Goal: Transaction & Acquisition: Purchase product/service

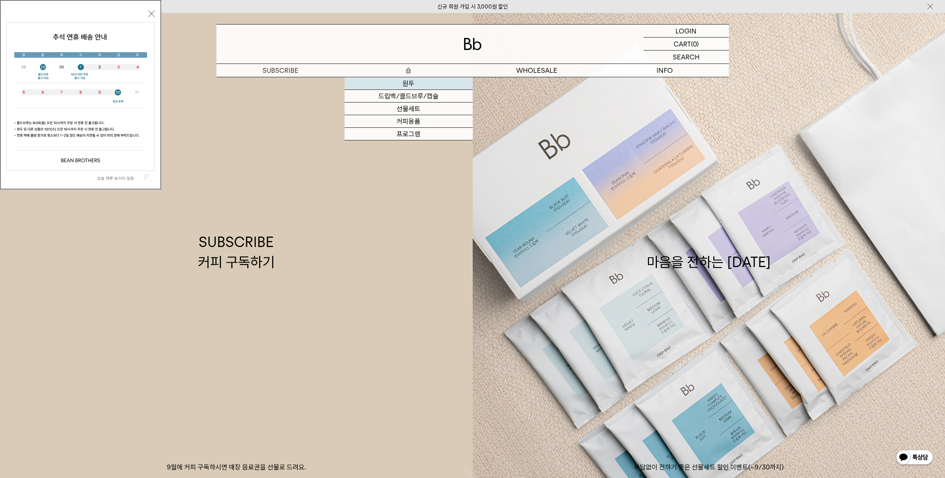
click at [404, 82] on link "원두" at bounding box center [409, 83] width 128 height 13
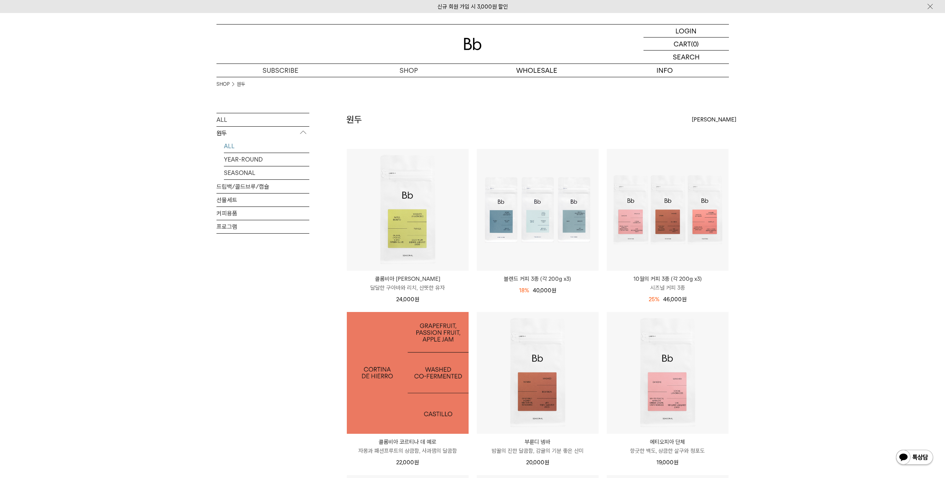
click at [403, 343] on img at bounding box center [408, 373] width 122 height 122
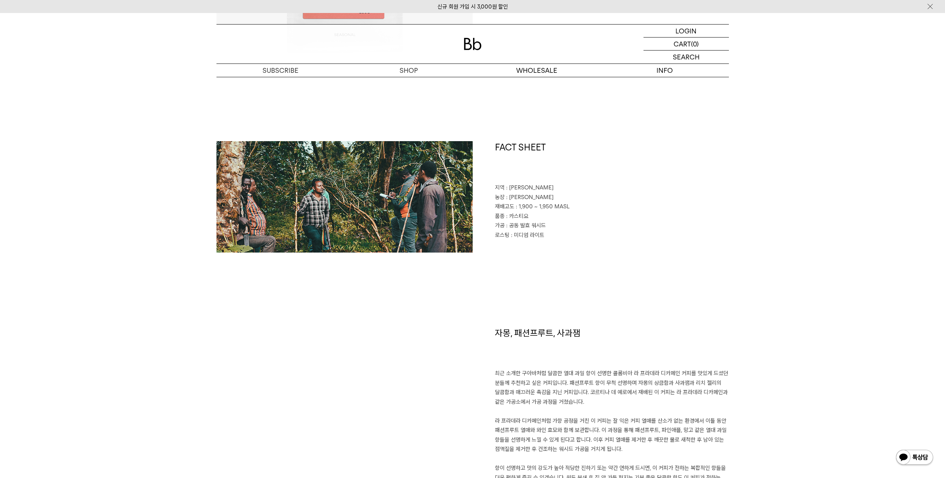
scroll to position [297, 0]
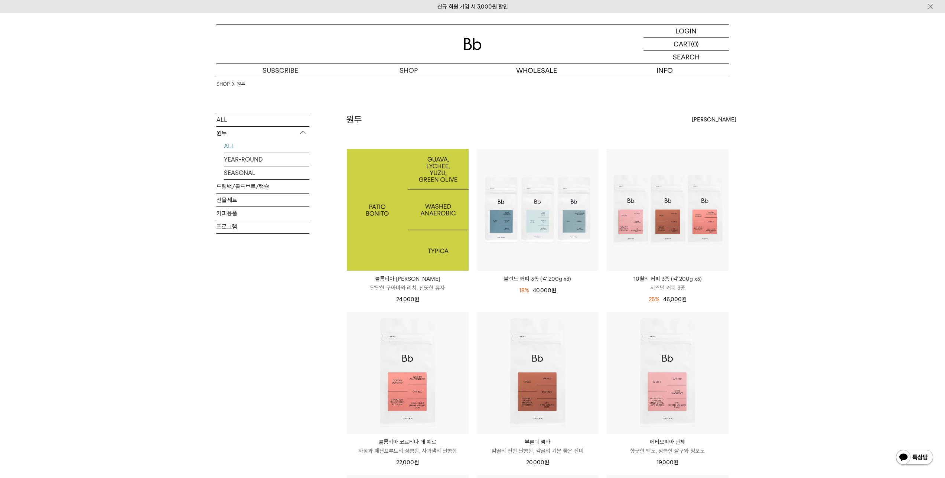
click at [398, 210] on img at bounding box center [408, 210] width 122 height 122
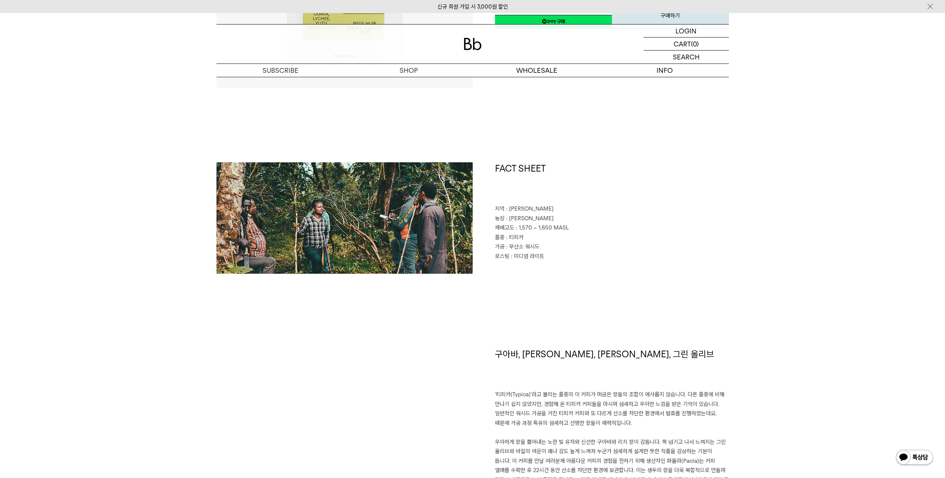
scroll to position [297, 0]
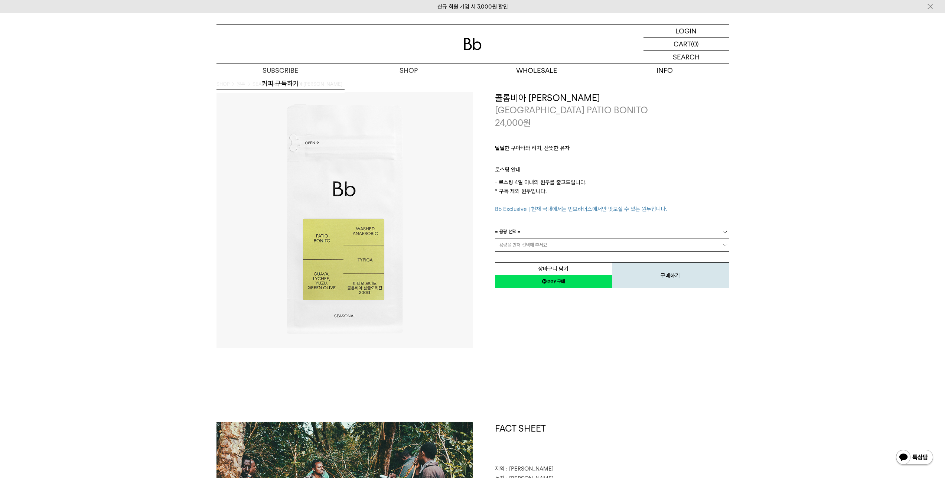
click at [587, 236] on link "= 용량 선택 =" at bounding box center [612, 231] width 234 height 13
click at [584, 244] on li "200g" at bounding box center [616, 245] width 227 height 13
click at [584, 247] on link "= 분쇄도 선택 =" at bounding box center [612, 245] width 234 height 13
click at [583, 247] on link "= 분쇄도 선택 =" at bounding box center [612, 245] width 234 height 13
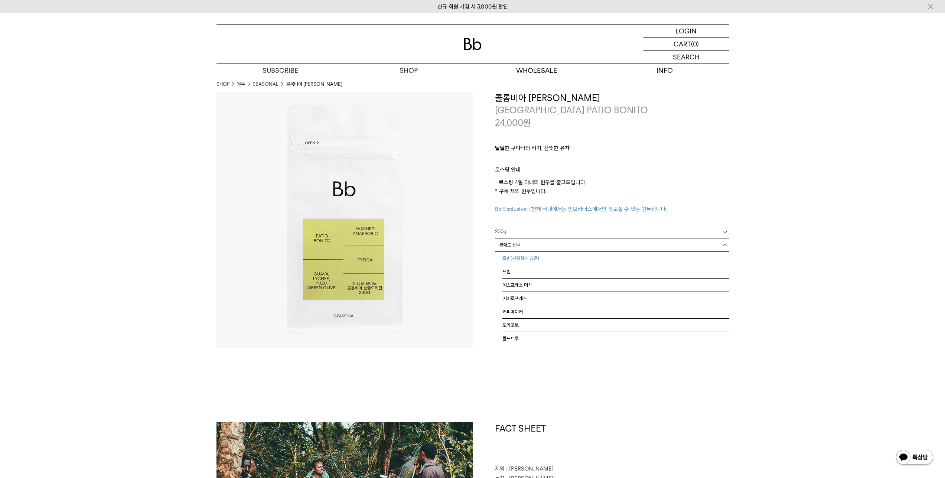
click at [577, 261] on li "홀빈(분쇄하지 않음)" at bounding box center [616, 258] width 227 height 13
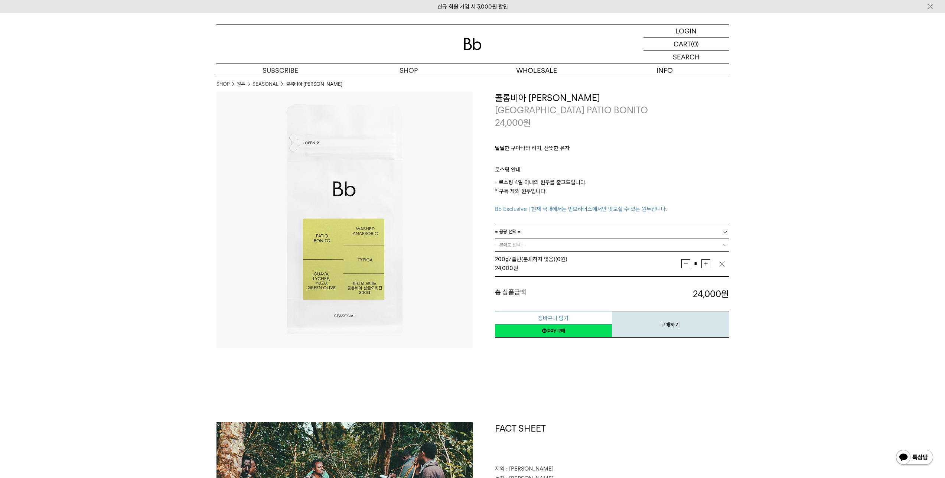
click at [568, 318] on button "장바구니 담기" at bounding box center [553, 318] width 117 height 13
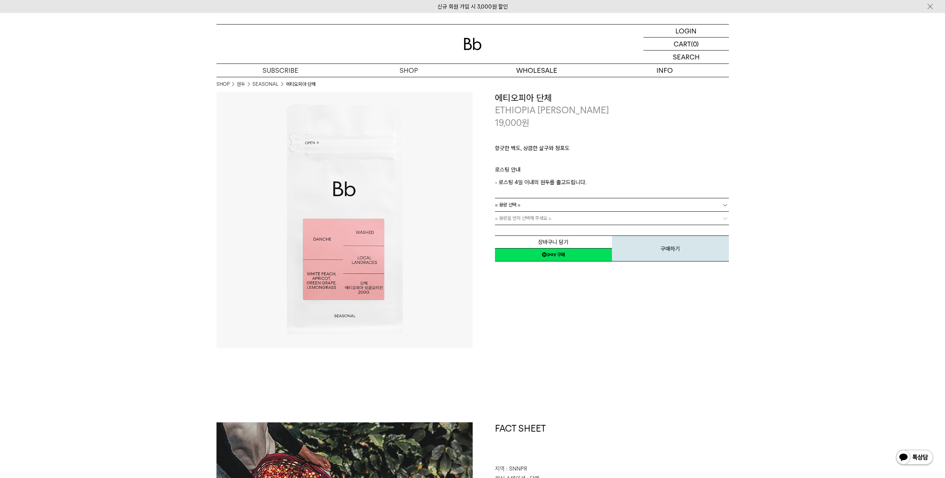
click at [526, 210] on link "= 용량 선택 =" at bounding box center [612, 204] width 234 height 13
click at [528, 221] on li "200g" at bounding box center [616, 218] width 227 height 13
click at [536, 220] on link "= 분쇄도 선택 =" at bounding box center [612, 218] width 234 height 13
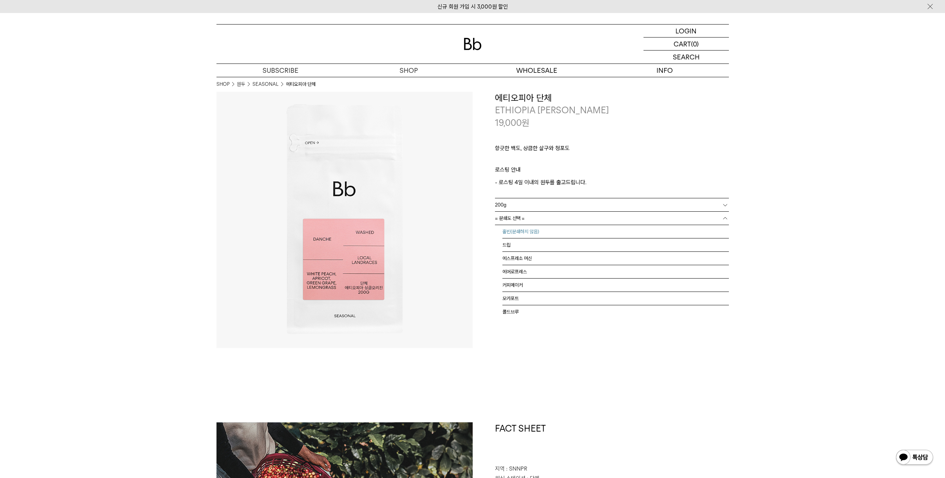
click at [537, 233] on li "홀빈(분쇄하지 않음)" at bounding box center [616, 231] width 227 height 13
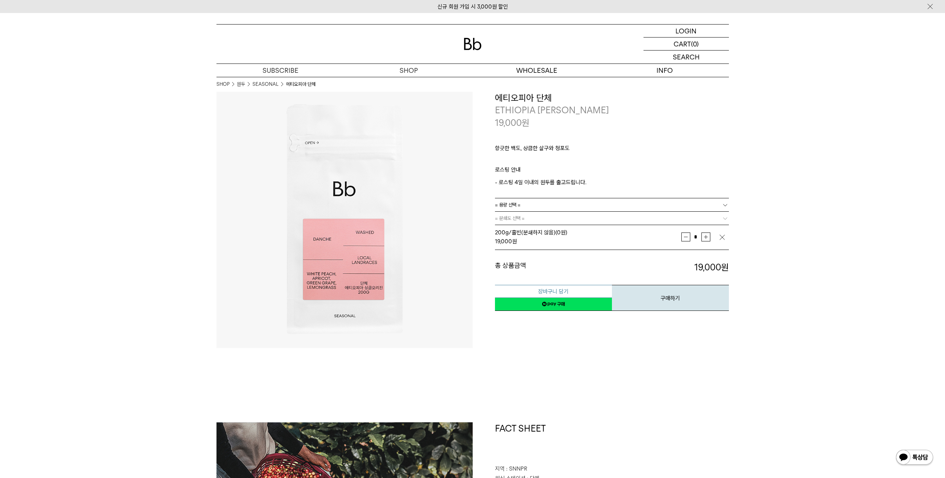
click at [553, 290] on button "장바구니 담기" at bounding box center [553, 291] width 117 height 13
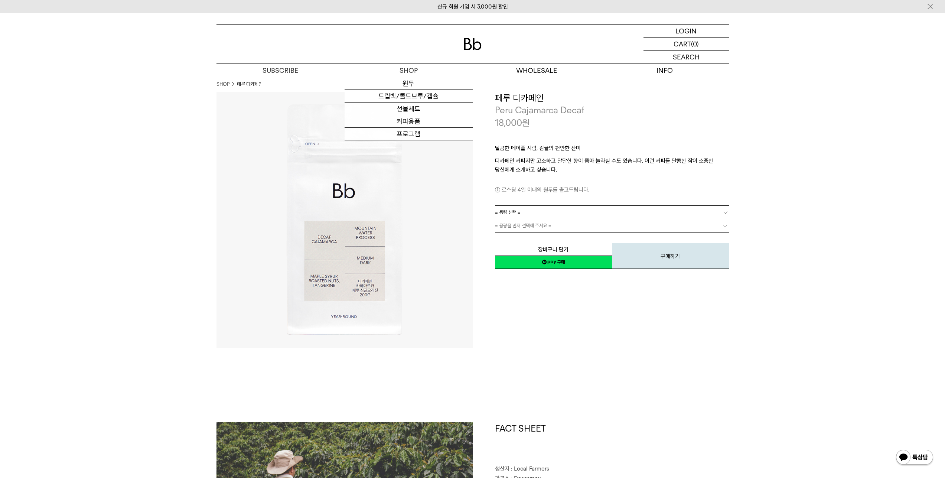
click at [564, 217] on link "= 용량 선택 =" at bounding box center [612, 212] width 234 height 13
click at [565, 227] on li "200g" at bounding box center [616, 225] width 227 height 13
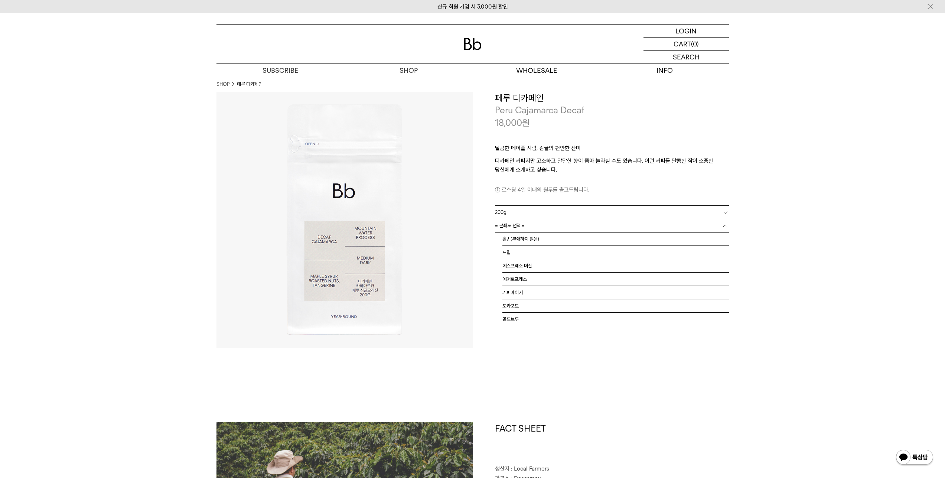
click at [564, 228] on link "= 분쇄도 선택 =" at bounding box center [612, 225] width 234 height 13
click at [562, 239] on li "홀빈(분쇄하지 않음)" at bounding box center [616, 239] width 227 height 13
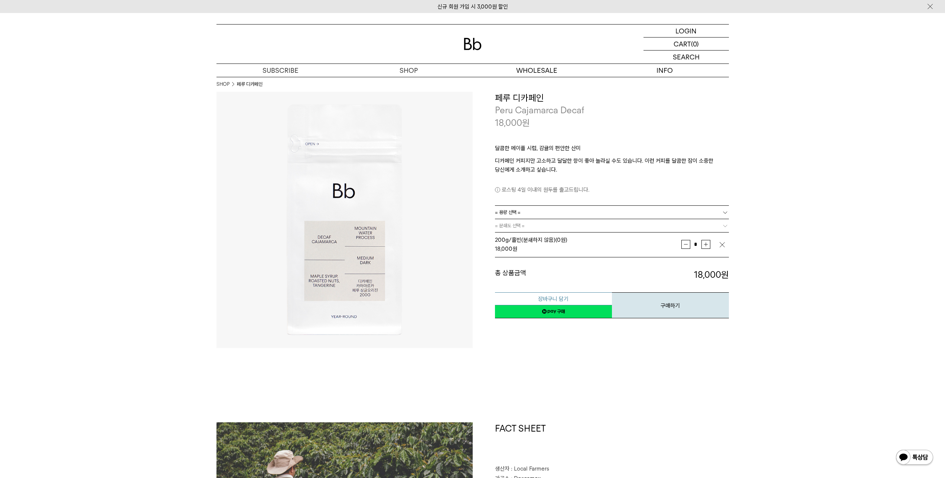
click at [558, 297] on button "장바구니 담기" at bounding box center [553, 298] width 117 height 13
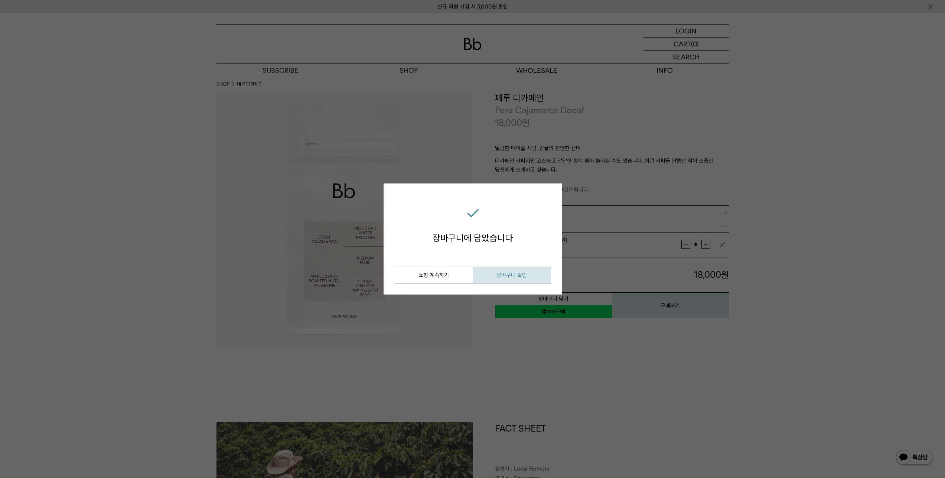
click at [496, 278] on button "장바구니 확인" at bounding box center [512, 275] width 78 height 17
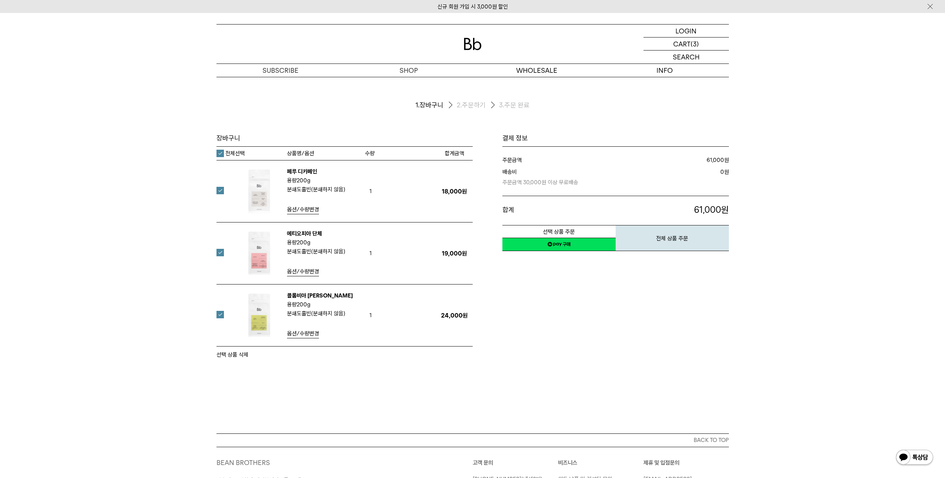
click at [566, 247] on link "네이버페이 구매하기" at bounding box center [559, 244] width 113 height 13
click at [664, 236] on button "전체 상품 주문" at bounding box center [672, 238] width 113 height 26
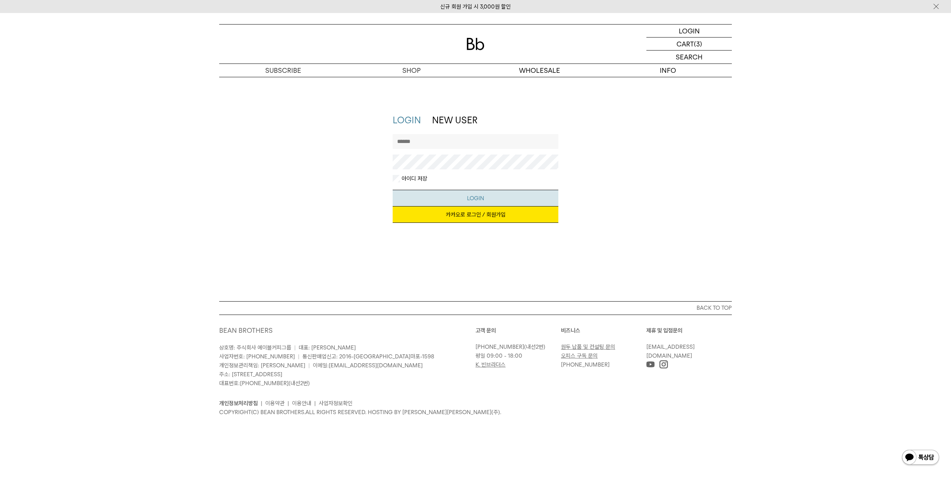
type input "**********"
click at [464, 194] on button "LOGIN" at bounding box center [476, 198] width 166 height 17
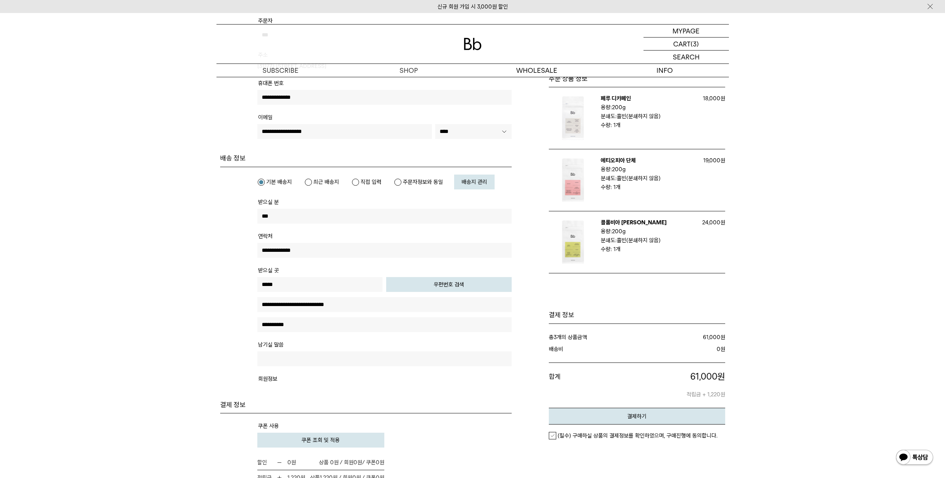
scroll to position [149, 0]
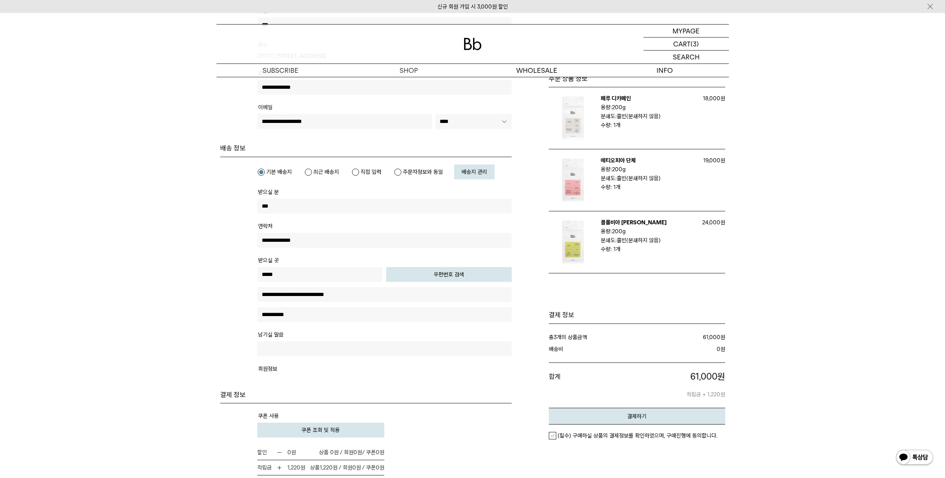
click at [581, 440] on div "(필수) 구매하실 상품의 결제정보를 확인하였으며, 구매진행에 동의합니다." at bounding box center [637, 436] width 176 height 22
click at [582, 437] on em "(필수) 구매하실 상품의 결제정보를 확인하였으며, 구매진행에 동의합니다." at bounding box center [638, 435] width 160 height 7
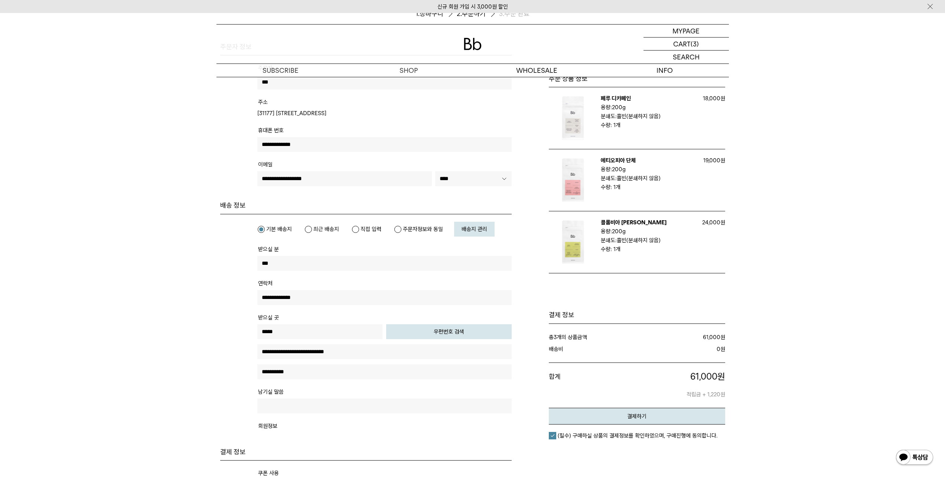
scroll to position [0, 0]
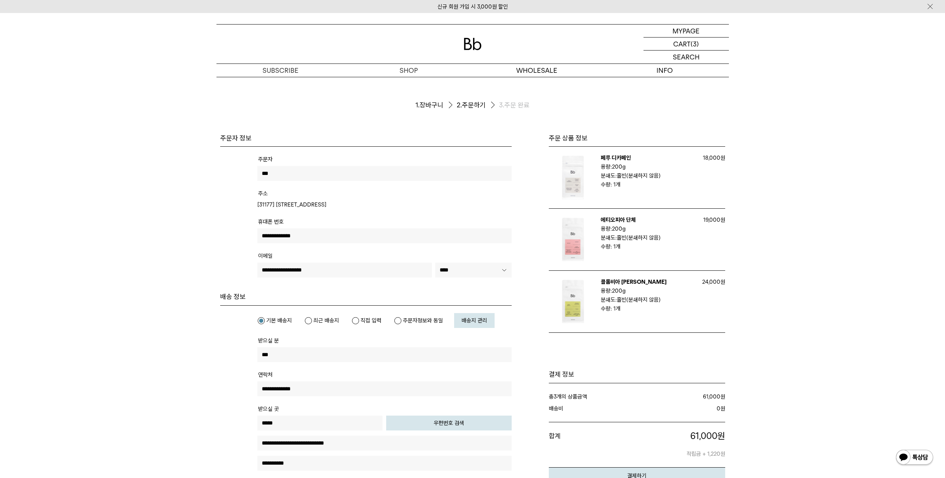
click at [484, 317] on link "배송지 관리" at bounding box center [474, 320] width 40 height 15
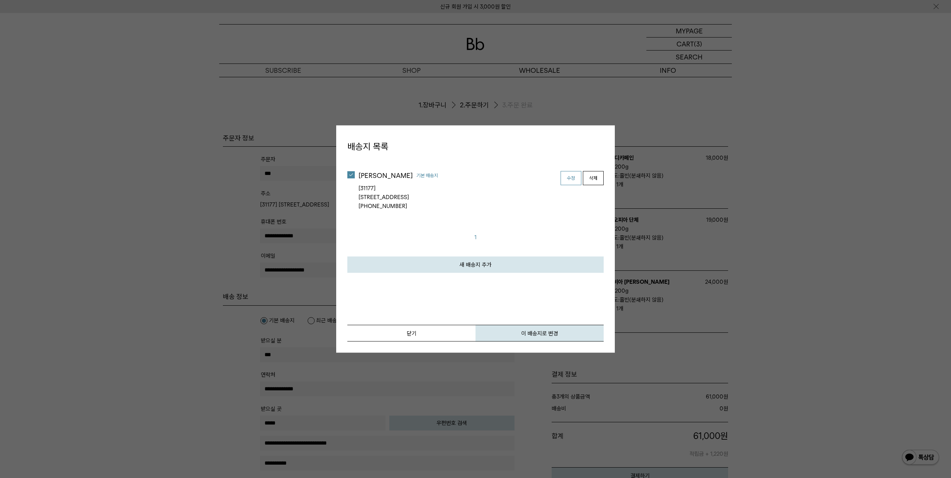
click at [574, 177] on span "수정" at bounding box center [571, 178] width 8 height 7
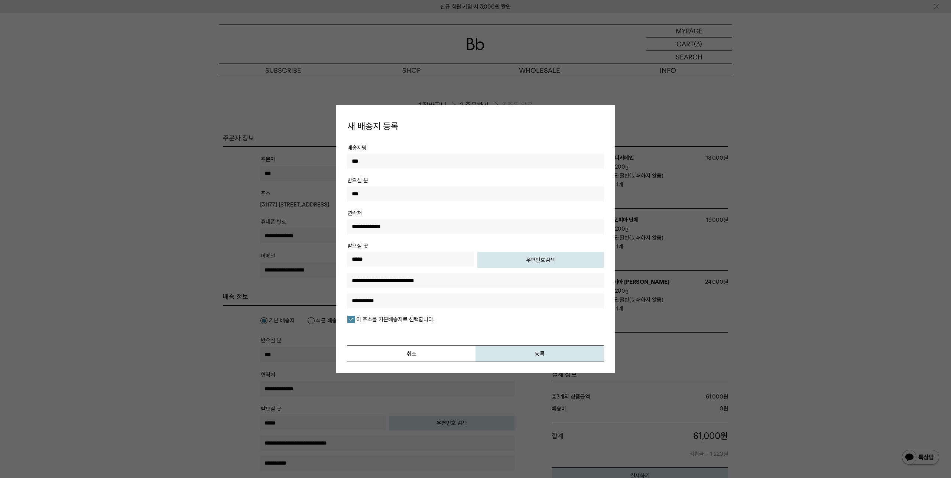
click at [528, 260] on button "우편번호검색" at bounding box center [540, 260] width 126 height 16
type input "*****"
type input "**********"
click at [399, 296] on input "text" at bounding box center [475, 300] width 256 height 15
type input "****"
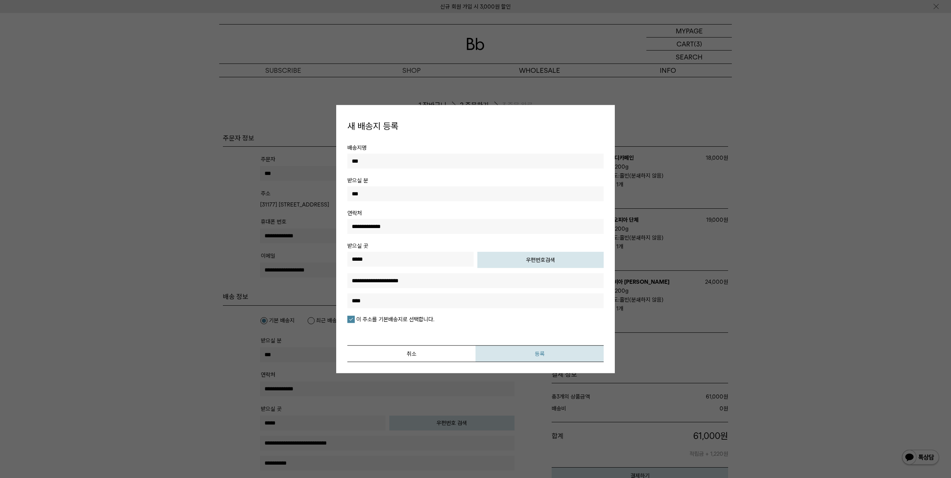
click at [534, 354] on button "등록" at bounding box center [540, 353] width 128 height 17
type input "*****"
type input "**********"
type input "****"
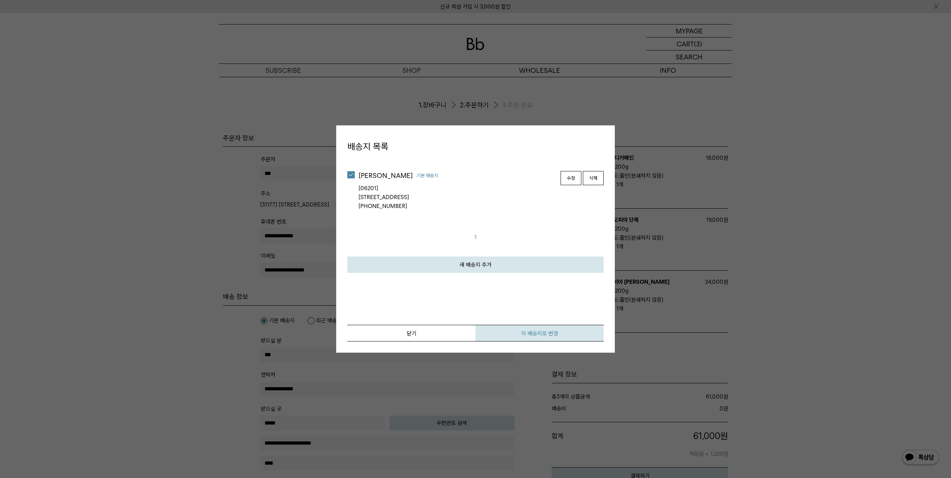
click at [538, 332] on button "이 배송지로 변경" at bounding box center [540, 333] width 128 height 17
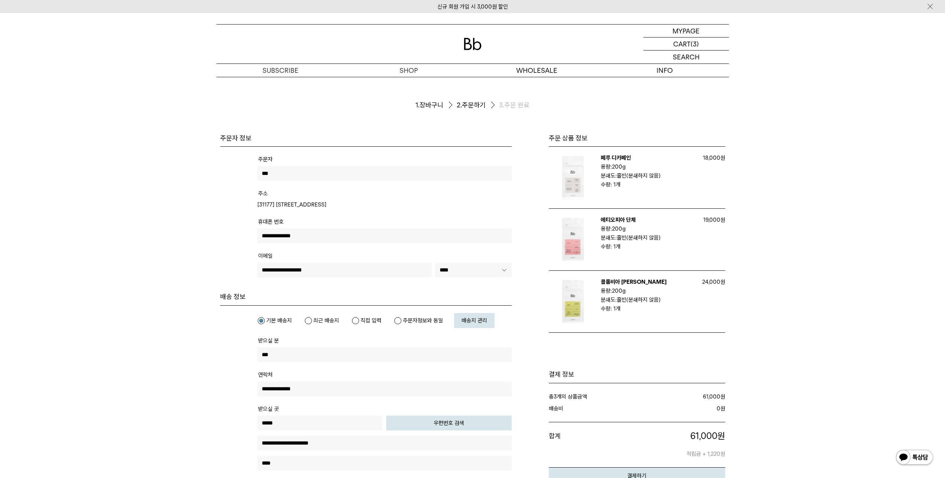
click at [310, 204] on td "[31177] [STREET_ADDRESS]" at bounding box center [384, 204] width 254 height 9
click at [678, 32] on p "마이페이지" at bounding box center [687, 31] width 30 height 13
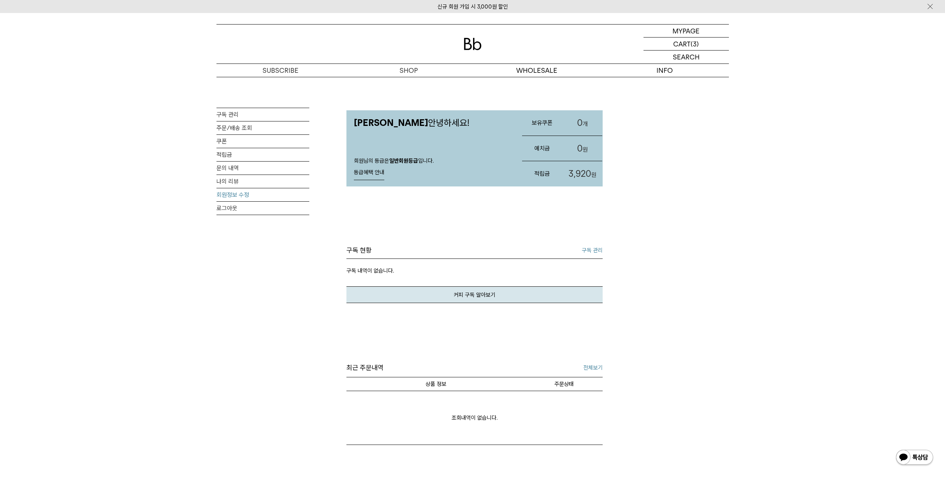
click at [236, 192] on link "회원정보 수정" at bounding box center [263, 194] width 93 height 13
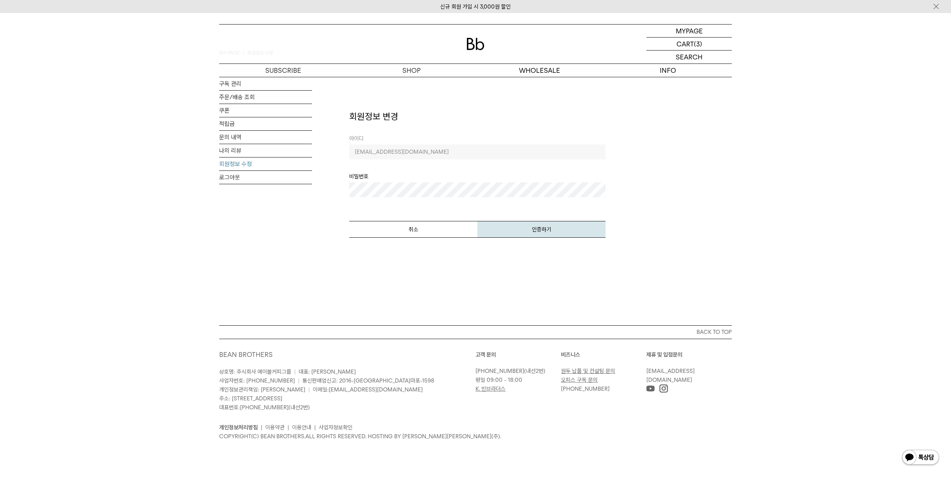
click at [518, 232] on button "인증하기" at bounding box center [541, 229] width 128 height 17
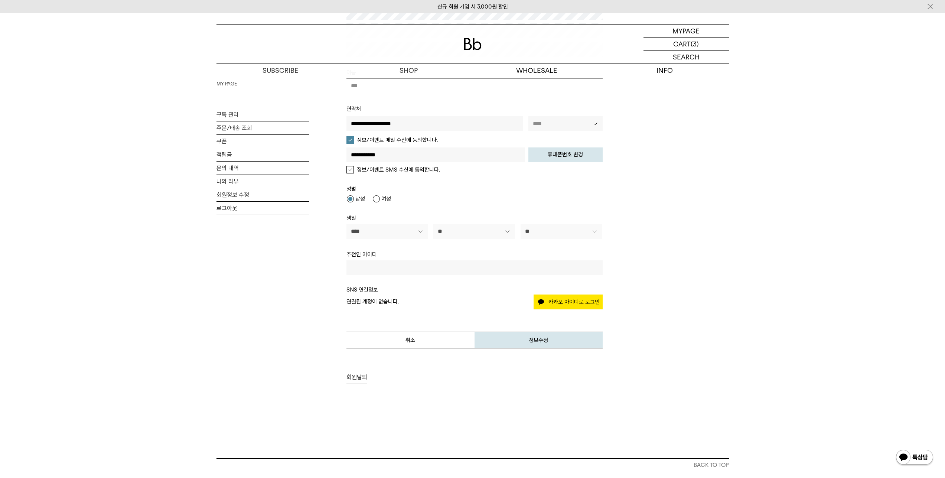
scroll to position [186, 0]
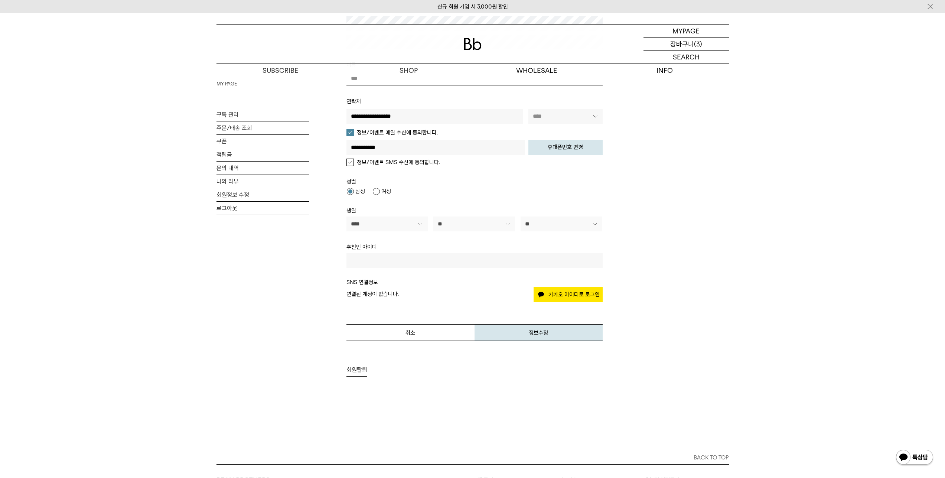
click at [668, 42] on div "CART 장바구니 (3)" at bounding box center [686, 44] width 85 height 13
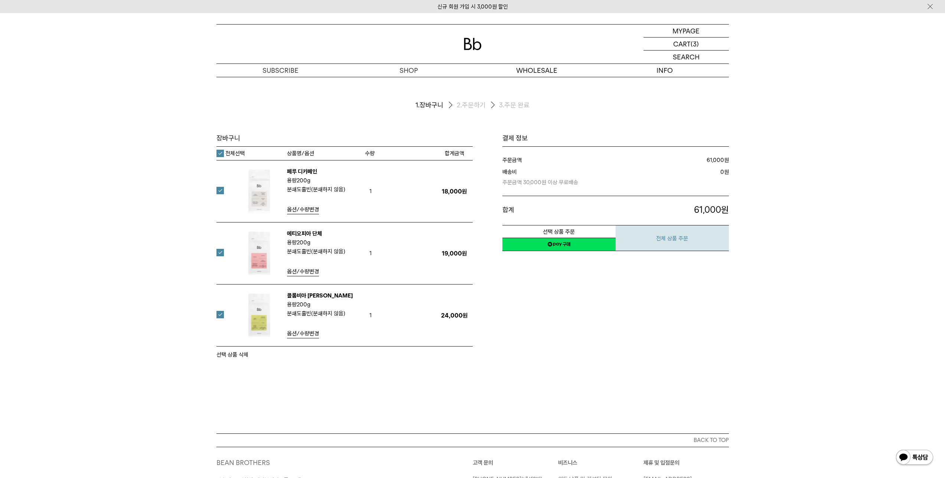
click at [667, 236] on button "전체 상품 주문" at bounding box center [672, 238] width 113 height 26
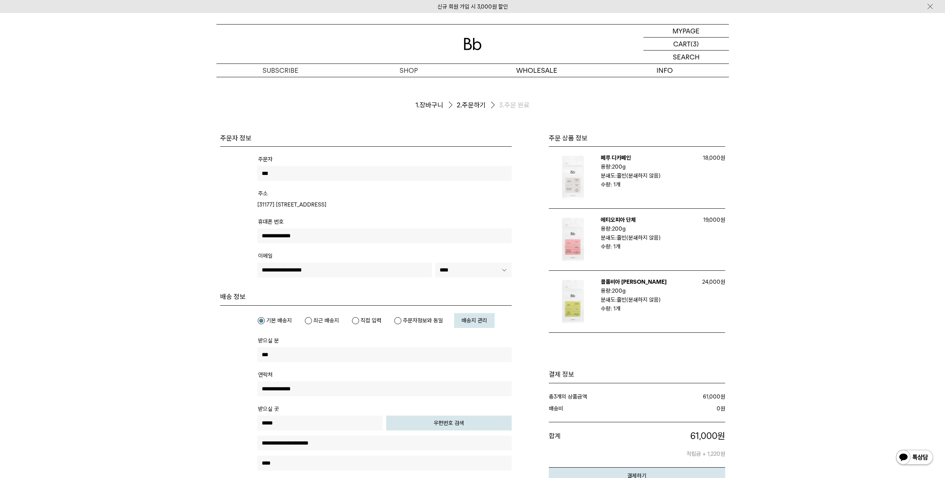
click at [392, 202] on td "[31177] [STREET_ADDRESS]" at bounding box center [384, 204] width 254 height 9
click at [443, 201] on td "[31177] [STREET_ADDRESS]" at bounding box center [384, 204] width 254 height 9
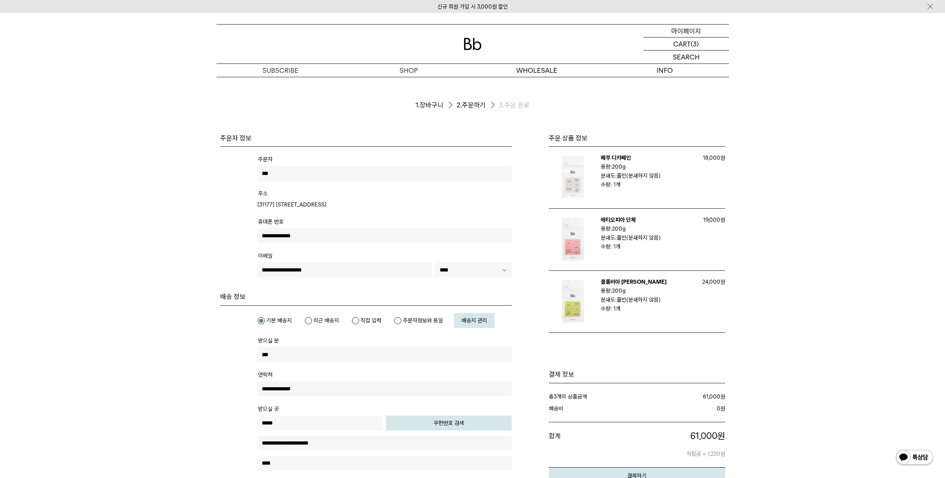
click at [706, 28] on div "MYPAGE 마이페이지" at bounding box center [686, 31] width 85 height 13
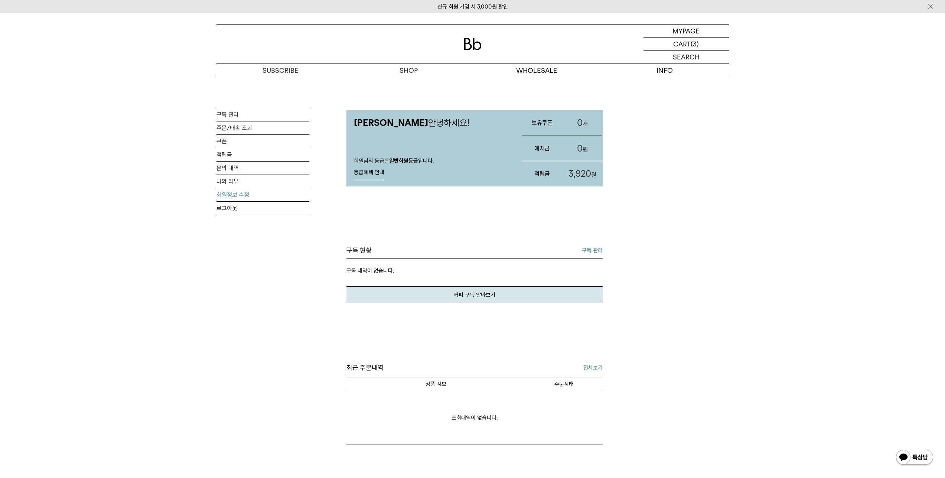
click at [248, 196] on link "회원정보 수정" at bounding box center [263, 194] width 93 height 13
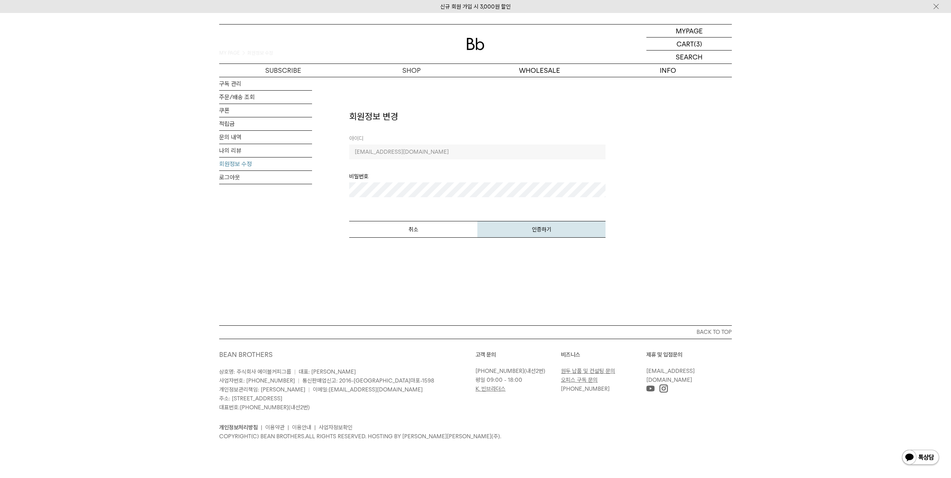
click at [539, 237] on button "인증하기" at bounding box center [541, 229] width 128 height 17
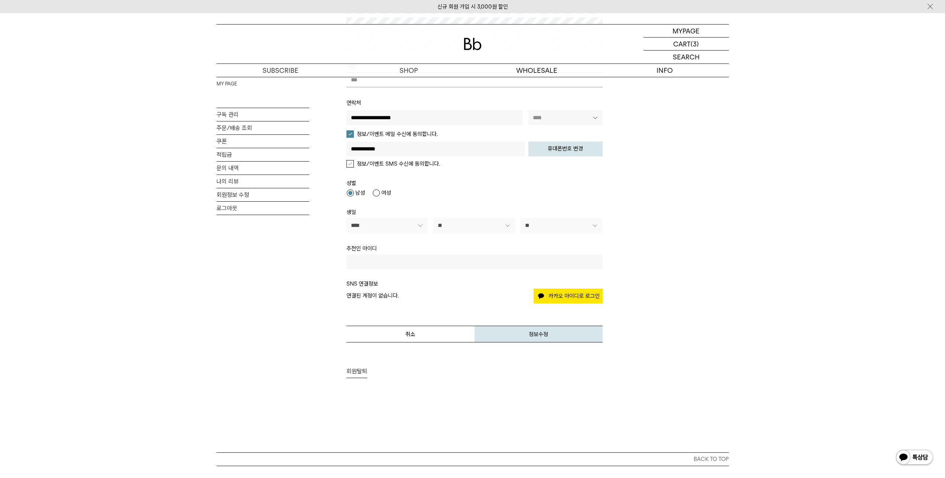
scroll to position [186, 0]
click at [502, 329] on button "정보수정" at bounding box center [539, 332] width 128 height 17
click at [242, 131] on link "주문/배송 조회" at bounding box center [263, 127] width 93 height 13
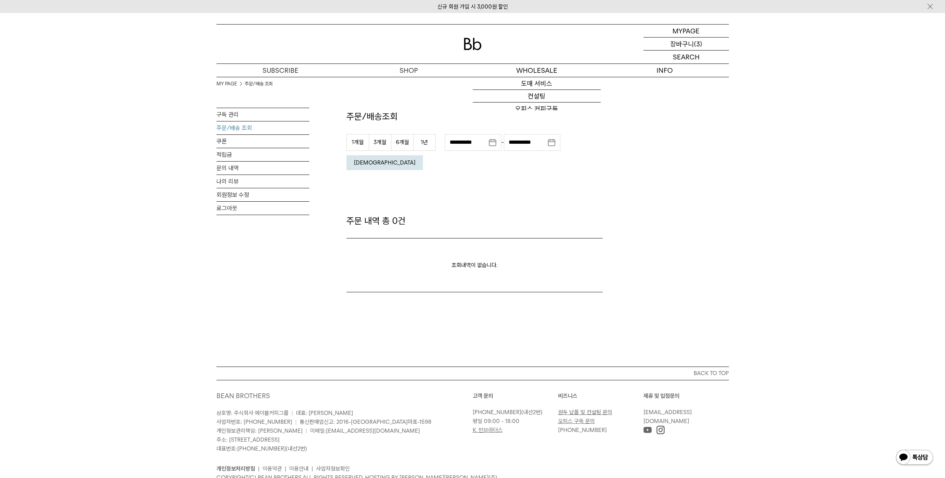
click at [702, 46] on div "CART 장바구니 (3)" at bounding box center [686, 44] width 85 height 13
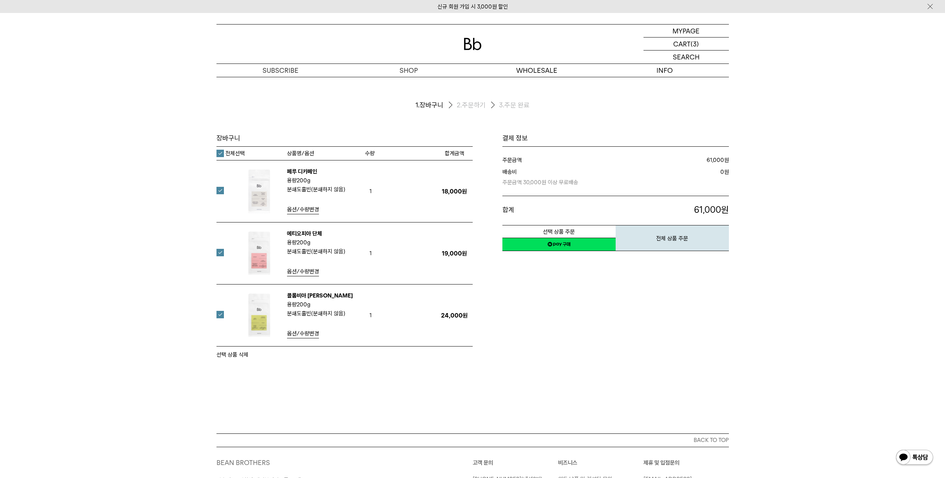
click at [588, 244] on link "네이버페이 구매하기" at bounding box center [559, 244] width 113 height 13
